Goal: Find specific page/section: Find specific page/section

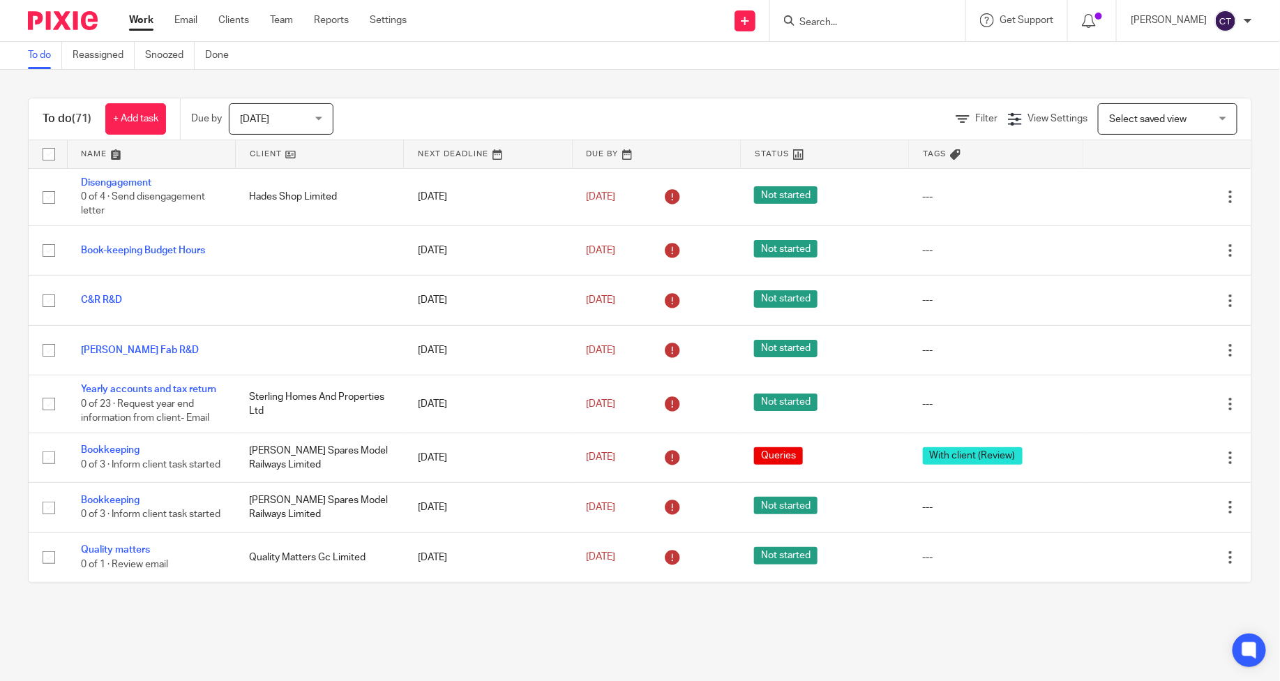
click at [835, 21] on input "Search" at bounding box center [861, 23] width 126 height 13
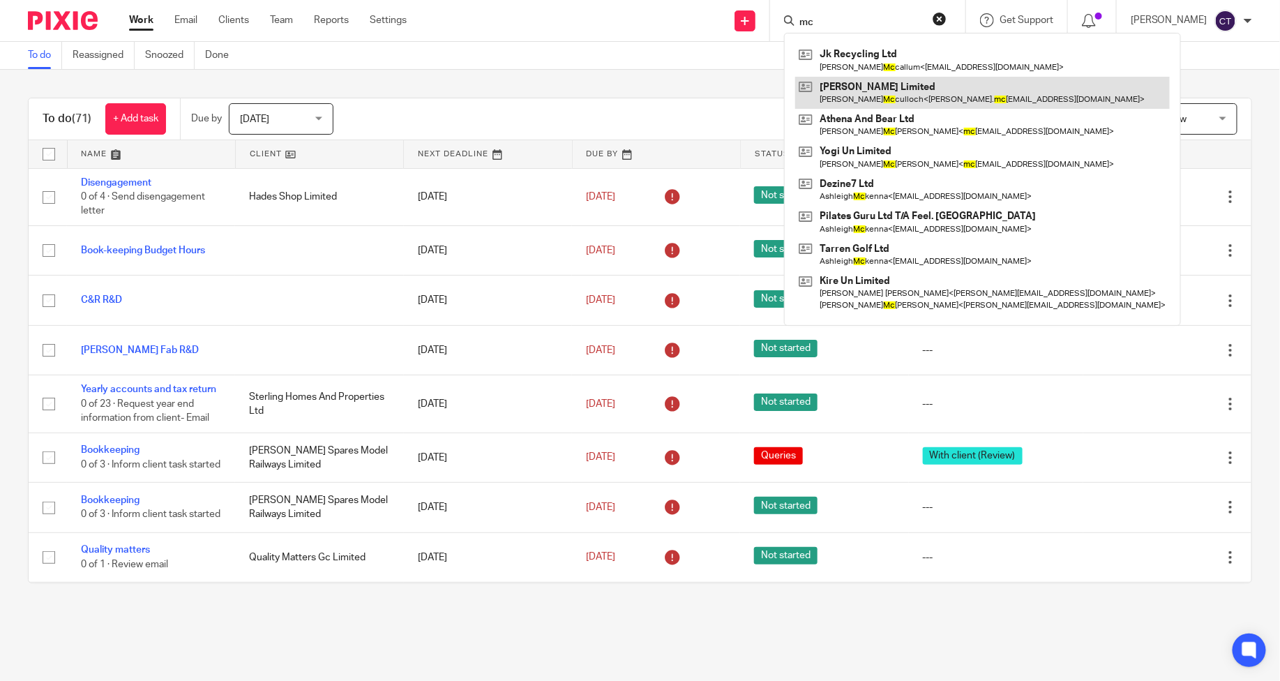
type input "mc"
click at [855, 92] on link at bounding box center [982, 93] width 375 height 32
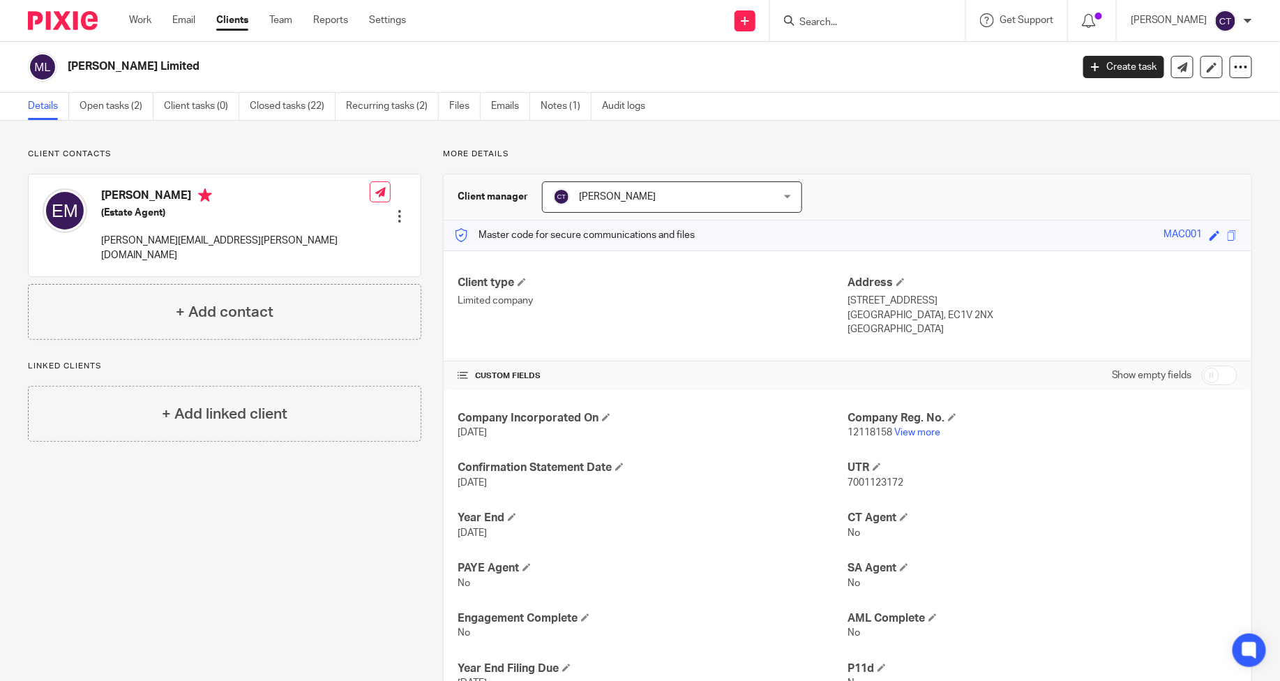
click at [861, 23] on input "Search" at bounding box center [861, 23] width 126 height 13
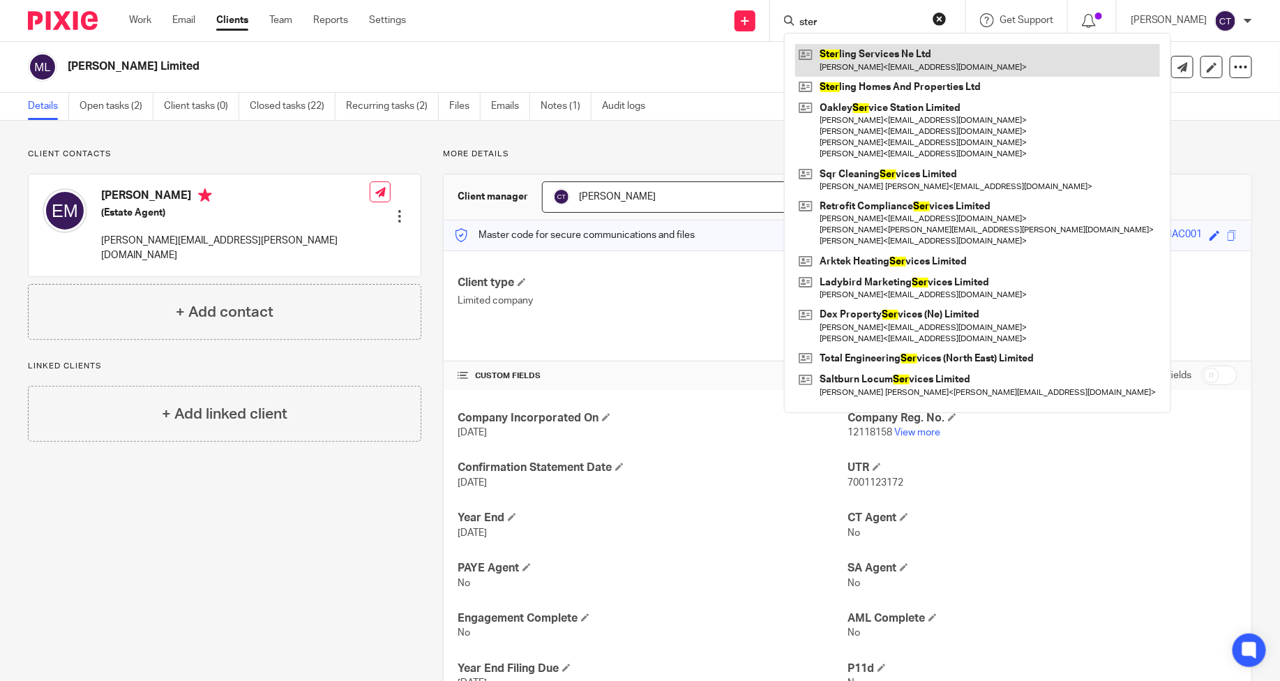
type input "ster"
click at [880, 64] on link at bounding box center [977, 60] width 365 height 32
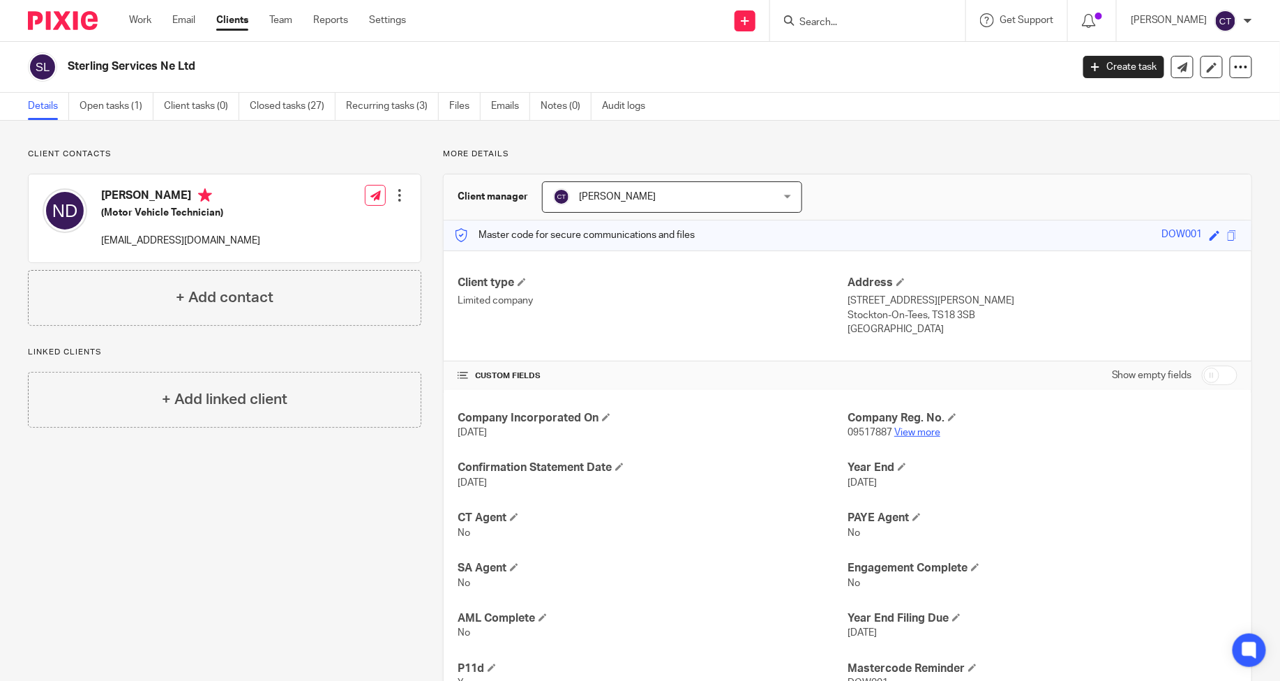
click at [900, 431] on link "View more" at bounding box center [917, 433] width 46 height 10
